Goal: Navigation & Orientation: Find specific page/section

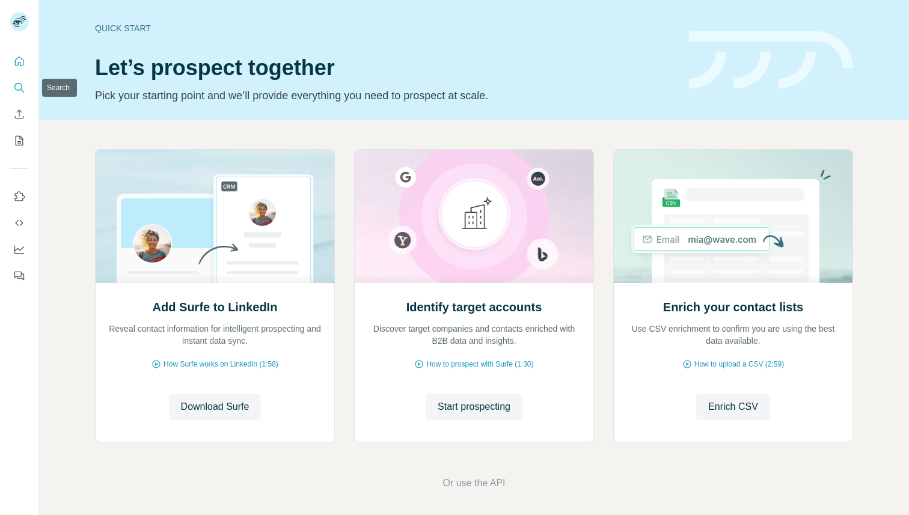
click at [19, 88] on icon "Search" at bounding box center [19, 88] width 12 height 12
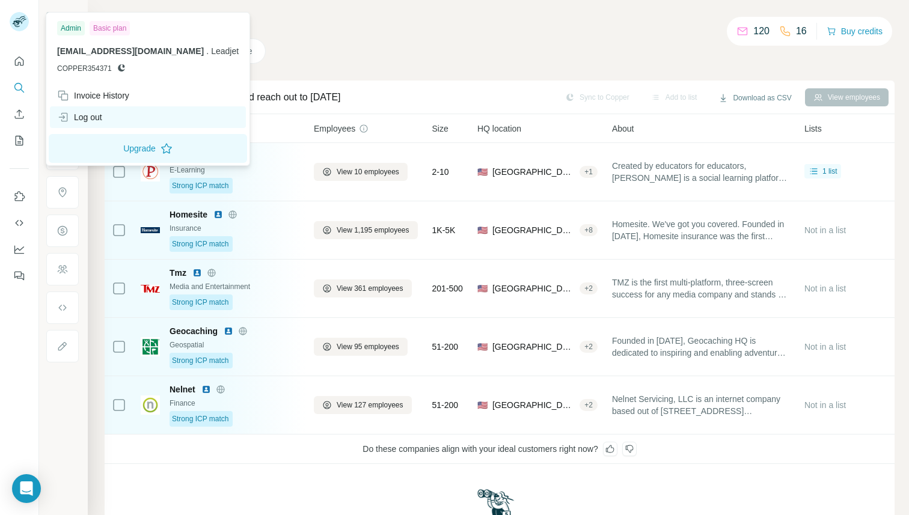
click at [85, 120] on div "Log out" at bounding box center [79, 117] width 45 height 12
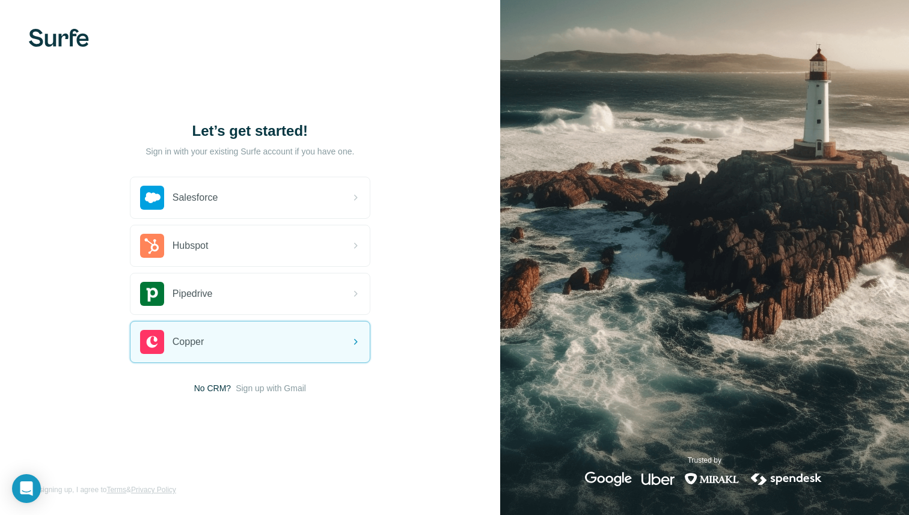
click at [260, 395] on div "Let’s get started! Sign in with your existing Surfe account if you have one. Sa…" at bounding box center [250, 257] width 500 height 515
click at [259, 391] on span "Sign up with Gmail" at bounding box center [271, 389] width 70 height 12
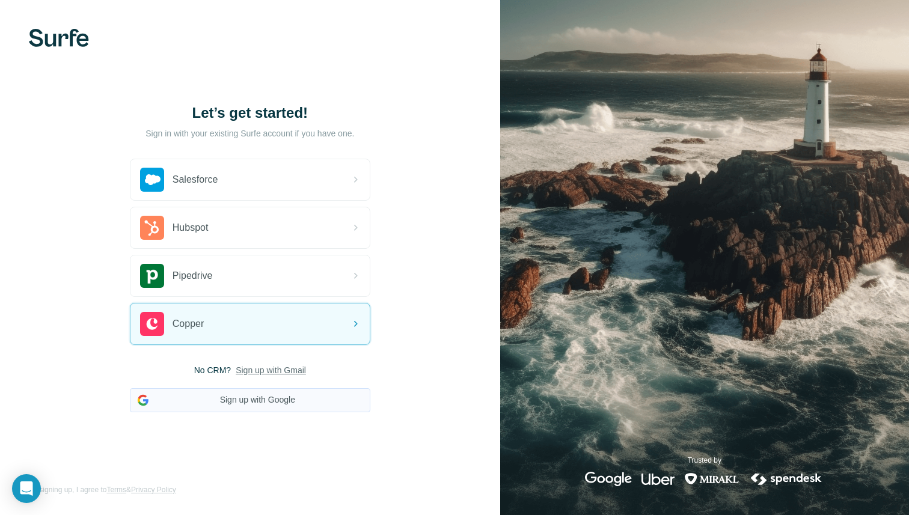
click at [261, 407] on button "Sign up with Google" at bounding box center [250, 401] width 241 height 24
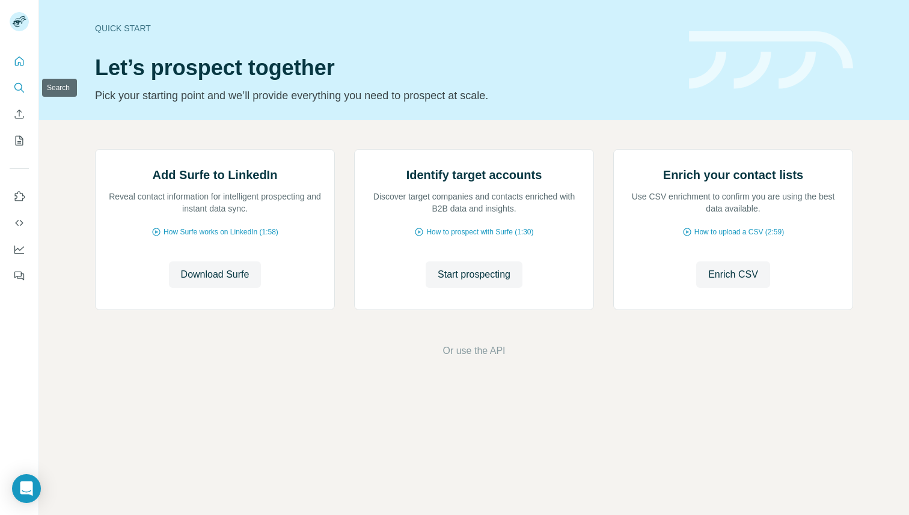
click at [25, 89] on button "Search" at bounding box center [19, 88] width 19 height 22
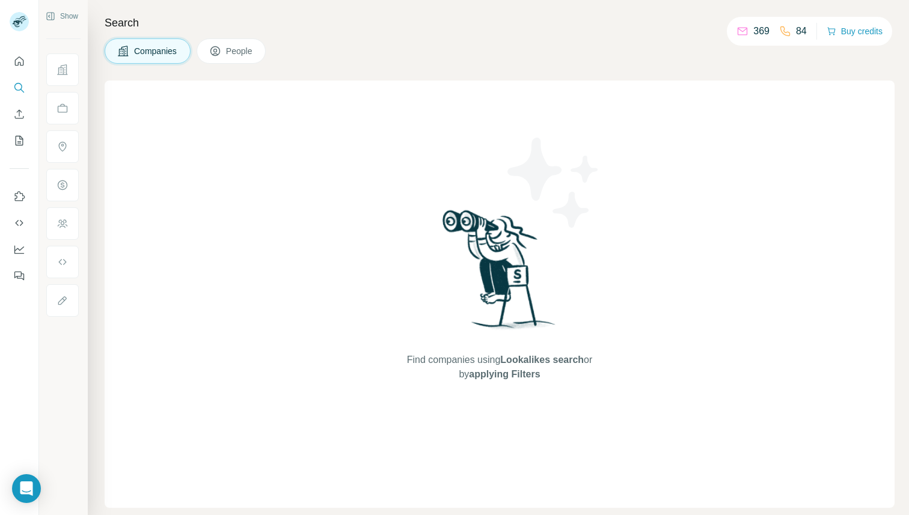
click at [227, 54] on button "People" at bounding box center [232, 50] width 70 height 25
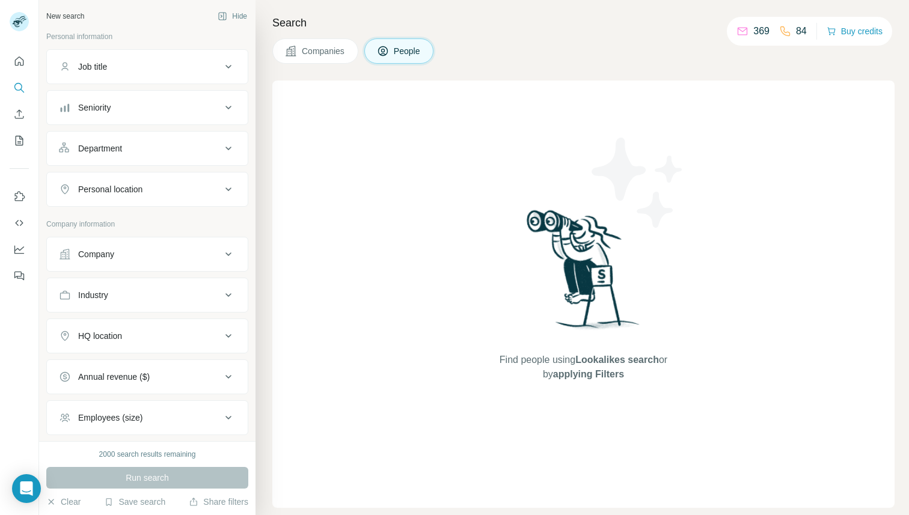
click at [328, 55] on span "Companies" at bounding box center [324, 51] width 44 height 12
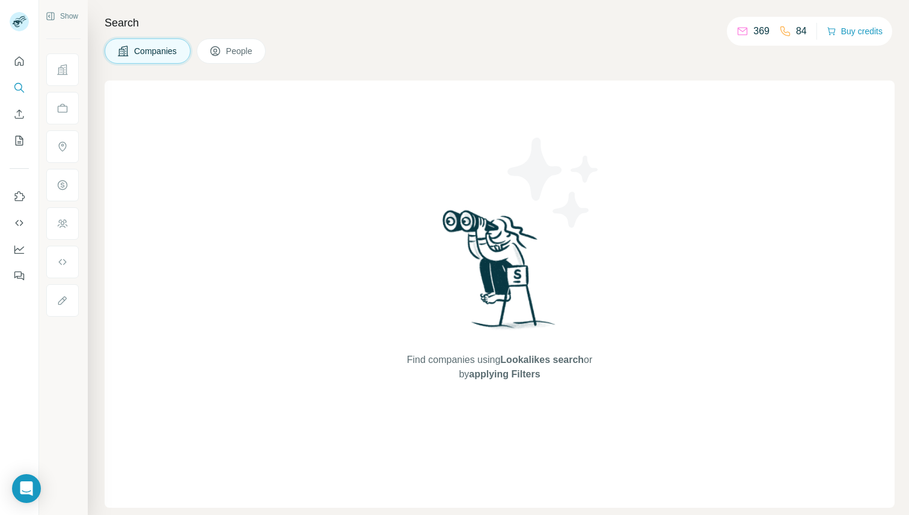
click at [263, 57] on button "People" at bounding box center [232, 50] width 70 height 25
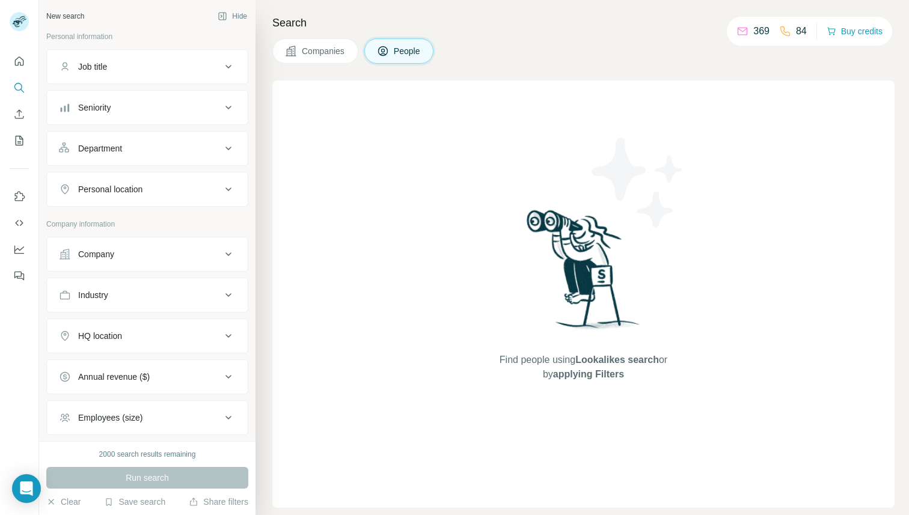
click at [703, 17] on h4 "Search" at bounding box center [583, 22] width 623 height 17
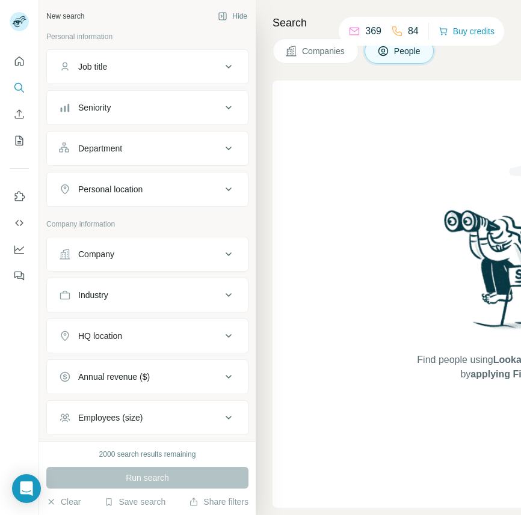
click at [327, 55] on span "Companies" at bounding box center [324, 51] width 44 height 12
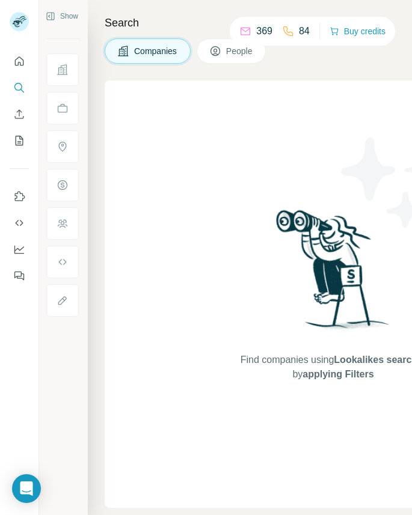
click at [215, 54] on icon at bounding box center [216, 51] width 10 height 10
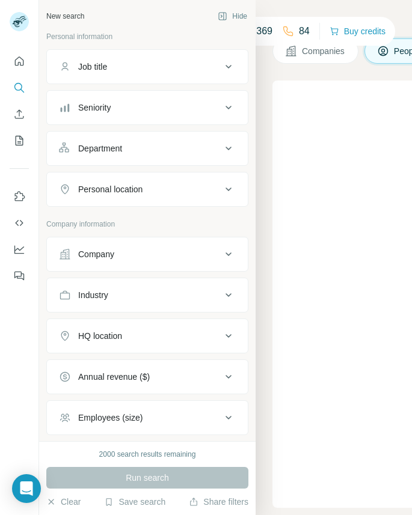
click at [335, 55] on span "Companies" at bounding box center [324, 51] width 44 height 12
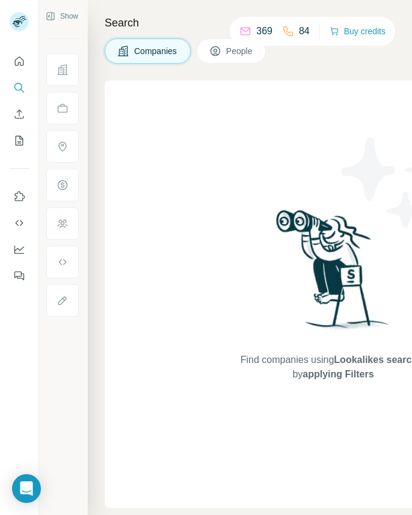
click at [256, 64] on div "Search Companies People Find companies using Lookalikes search or by applying F…" at bounding box center [250, 257] width 324 height 515
click at [254, 54] on span "People" at bounding box center [240, 51] width 28 height 12
